Goal: Navigation & Orientation: Understand site structure

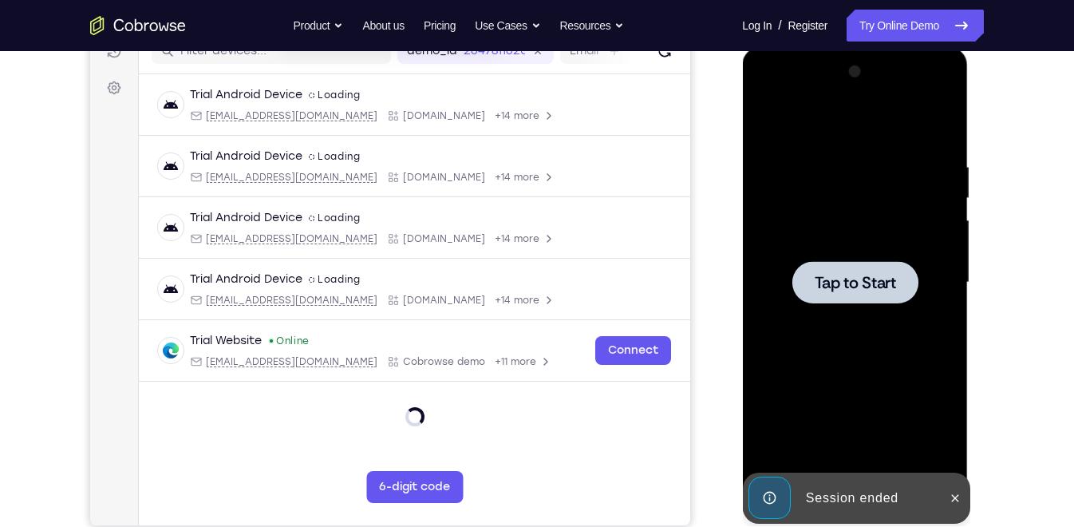
scroll to position [217, 0]
click at [833, 239] on div at bounding box center [854, 282] width 201 height 447
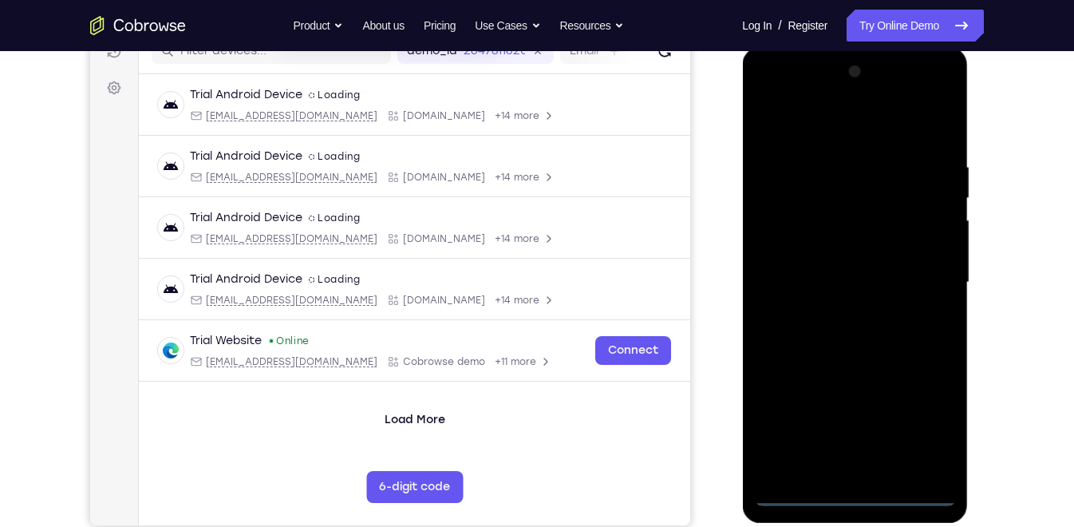
click at [853, 492] on div at bounding box center [854, 282] width 201 height 447
click at [921, 429] on div at bounding box center [854, 282] width 201 height 447
click at [770, 95] on div at bounding box center [854, 282] width 201 height 447
click at [912, 278] on div at bounding box center [854, 282] width 201 height 447
click at [838, 307] on div at bounding box center [854, 282] width 201 height 447
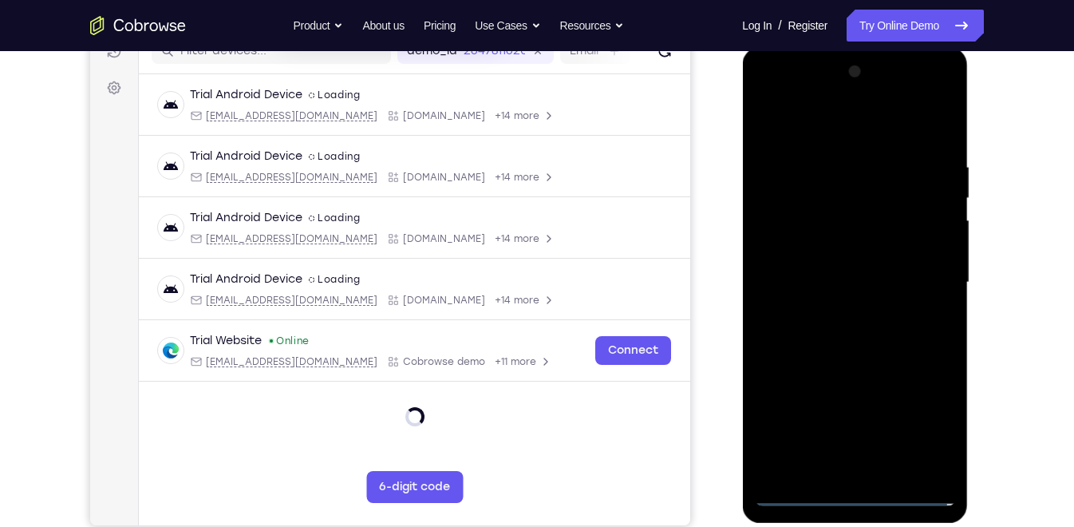
click at [832, 267] on div at bounding box center [854, 282] width 201 height 447
click at [831, 259] on div at bounding box center [854, 282] width 201 height 447
click at [844, 286] on div at bounding box center [854, 282] width 201 height 447
click at [845, 340] on div at bounding box center [854, 282] width 201 height 447
click at [847, 334] on div at bounding box center [854, 282] width 201 height 447
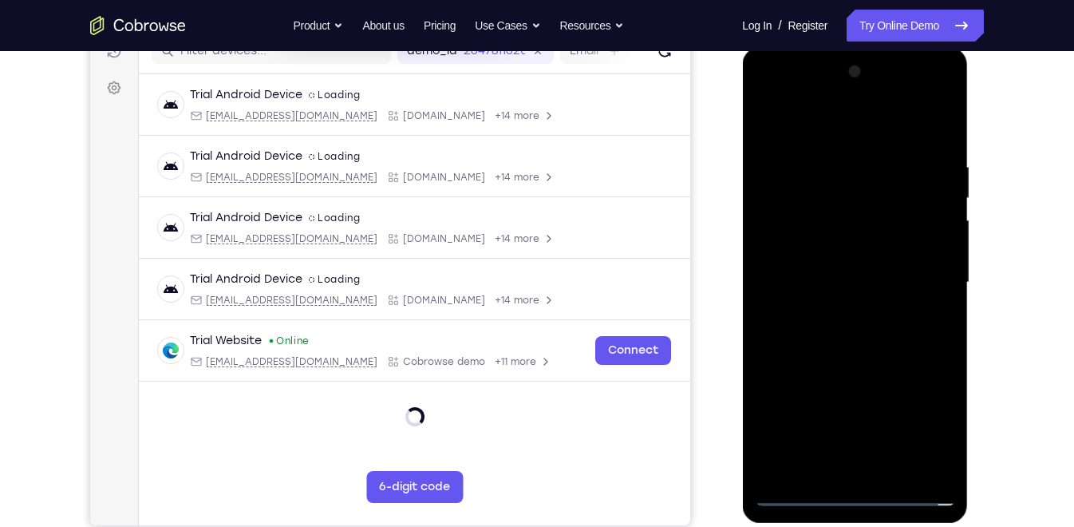
click at [839, 339] on div at bounding box center [854, 282] width 201 height 447
click at [940, 143] on div at bounding box center [854, 282] width 201 height 447
click at [922, 161] on div at bounding box center [854, 282] width 201 height 447
click at [936, 127] on div at bounding box center [854, 282] width 201 height 447
click at [888, 161] on div at bounding box center [854, 282] width 201 height 447
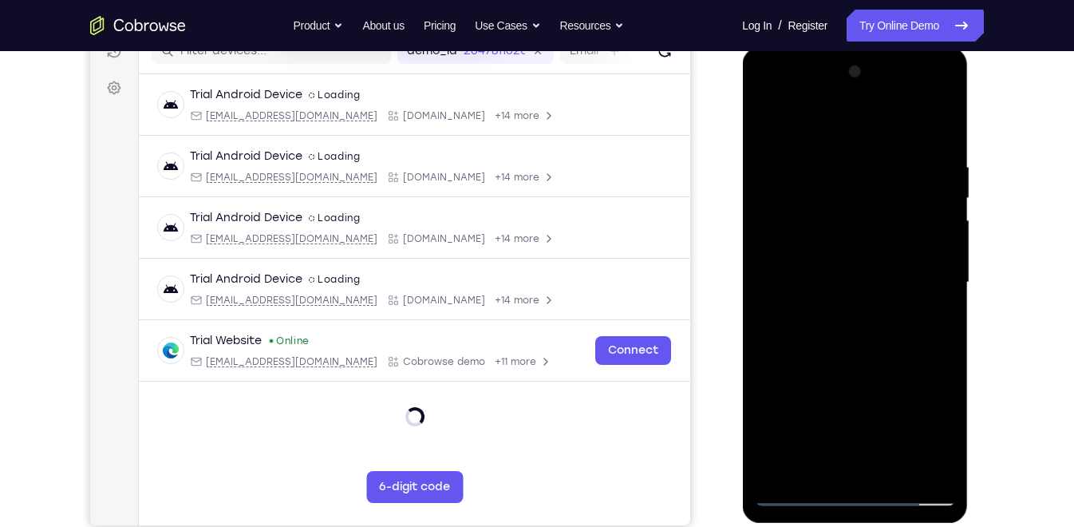
click at [933, 251] on div at bounding box center [854, 282] width 201 height 447
click at [933, 281] on div at bounding box center [854, 282] width 201 height 447
click at [935, 232] on div at bounding box center [854, 282] width 201 height 447
drag, startPoint x: 815, startPoint y: 257, endPoint x: 892, endPoint y: 253, distance: 77.5
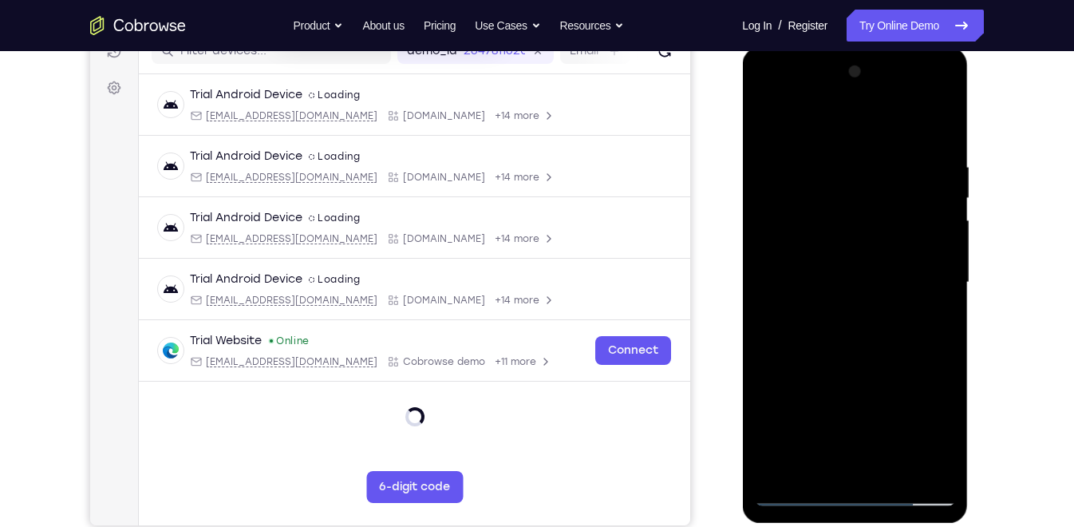
click at [892, 253] on div at bounding box center [854, 282] width 201 height 447
click at [928, 241] on div at bounding box center [854, 282] width 201 height 447
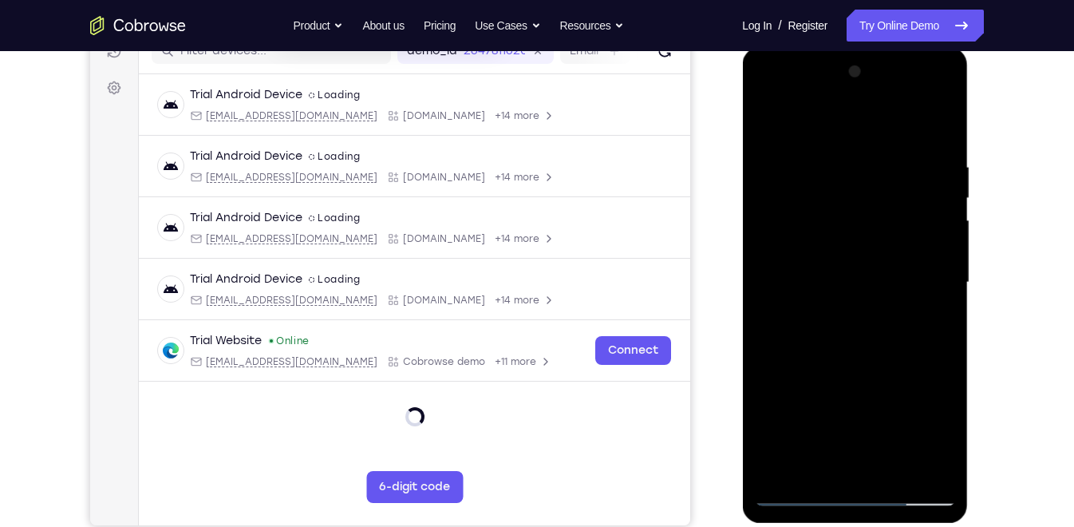
drag, startPoint x: 784, startPoint y: 275, endPoint x: 907, endPoint y: 259, distance: 124.0
click at [907, 259] on div at bounding box center [854, 282] width 201 height 447
drag, startPoint x: 919, startPoint y: 218, endPoint x: 925, endPoint y: 184, distance: 34.9
click at [925, 184] on div at bounding box center [854, 282] width 201 height 447
click at [934, 192] on div at bounding box center [854, 282] width 201 height 447
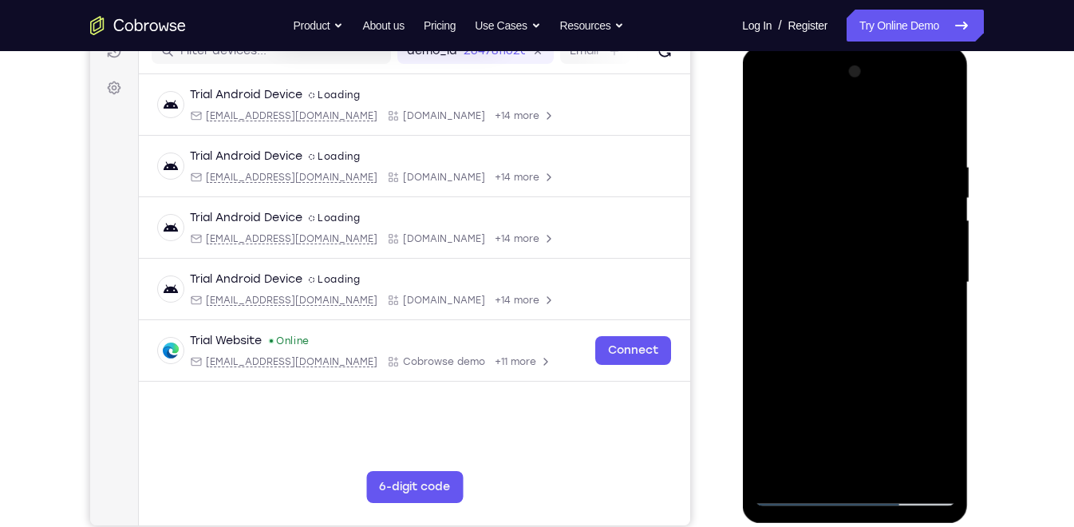
click at [934, 192] on div at bounding box center [854, 282] width 201 height 447
click at [934, 213] on div at bounding box center [854, 282] width 201 height 447
click at [784, 239] on div at bounding box center [854, 282] width 201 height 447
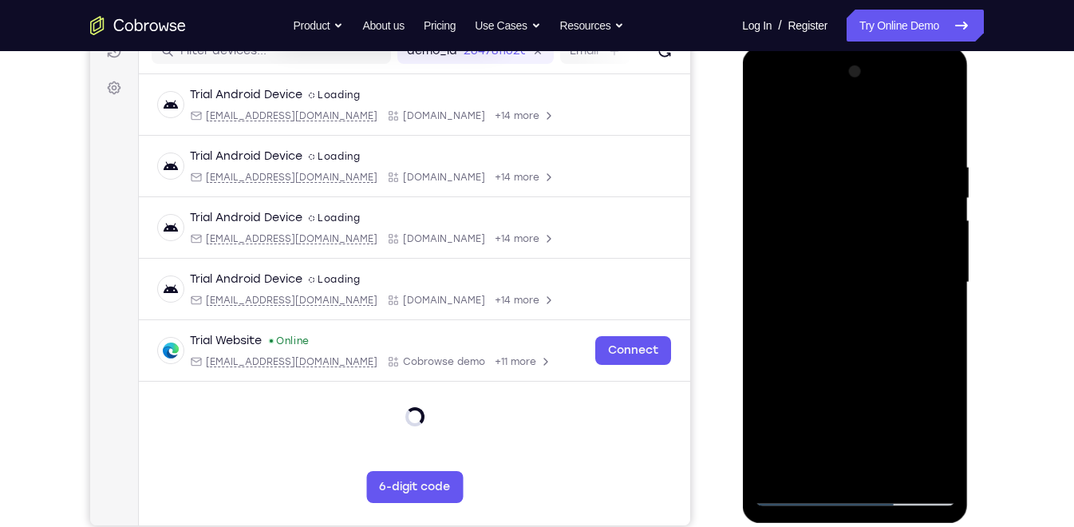
click at [826, 282] on div at bounding box center [854, 282] width 201 height 447
click at [849, 257] on div at bounding box center [854, 282] width 201 height 447
click at [804, 137] on div at bounding box center [854, 282] width 201 height 447
drag, startPoint x: 889, startPoint y: 305, endPoint x: 907, endPoint y: 209, distance: 97.4
click at [907, 209] on div at bounding box center [854, 282] width 201 height 447
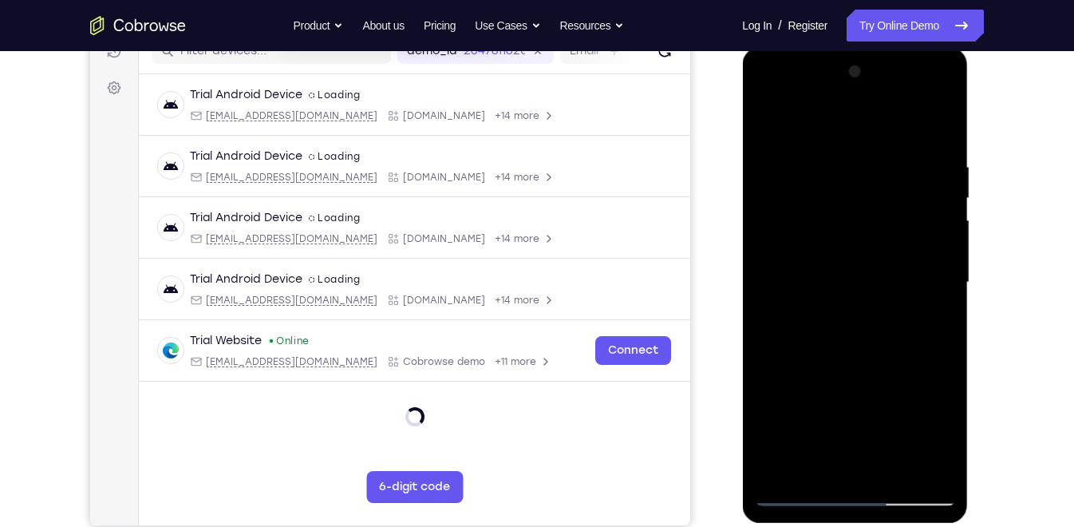
drag, startPoint x: 850, startPoint y: 355, endPoint x: 891, endPoint y: 204, distance: 156.3
click at [891, 204] on div at bounding box center [854, 282] width 201 height 447
drag, startPoint x: 869, startPoint y: 374, endPoint x: 908, endPoint y: 204, distance: 174.5
click at [908, 204] on div at bounding box center [854, 282] width 201 height 447
click at [869, 352] on div at bounding box center [854, 282] width 201 height 447
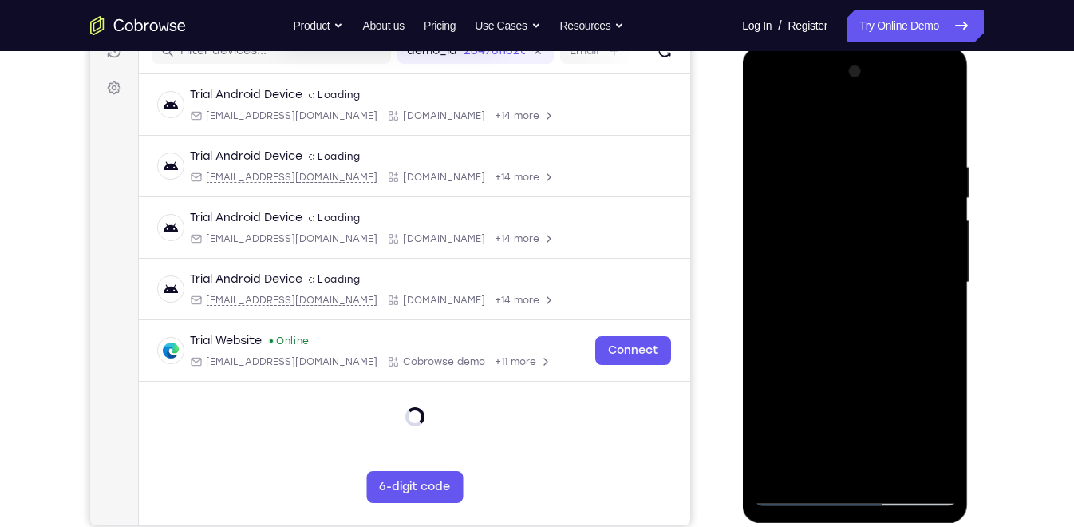
drag, startPoint x: 877, startPoint y: 269, endPoint x: 882, endPoint y: 383, distance: 114.3
click at [882, 383] on div at bounding box center [854, 282] width 201 height 447
click at [770, 120] on div at bounding box center [854, 282] width 201 height 447
click at [892, 467] on div at bounding box center [854, 282] width 201 height 447
click at [861, 370] on div at bounding box center [854, 282] width 201 height 447
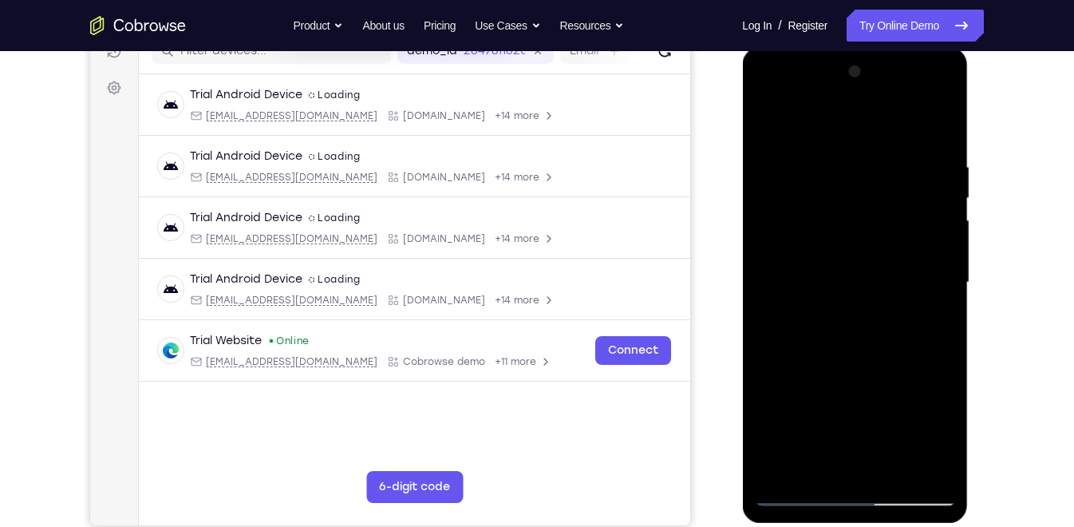
click at [840, 362] on div at bounding box center [854, 282] width 201 height 447
click at [772, 122] on div at bounding box center [854, 282] width 201 height 447
